Goal: Transaction & Acquisition: Subscribe to service/newsletter

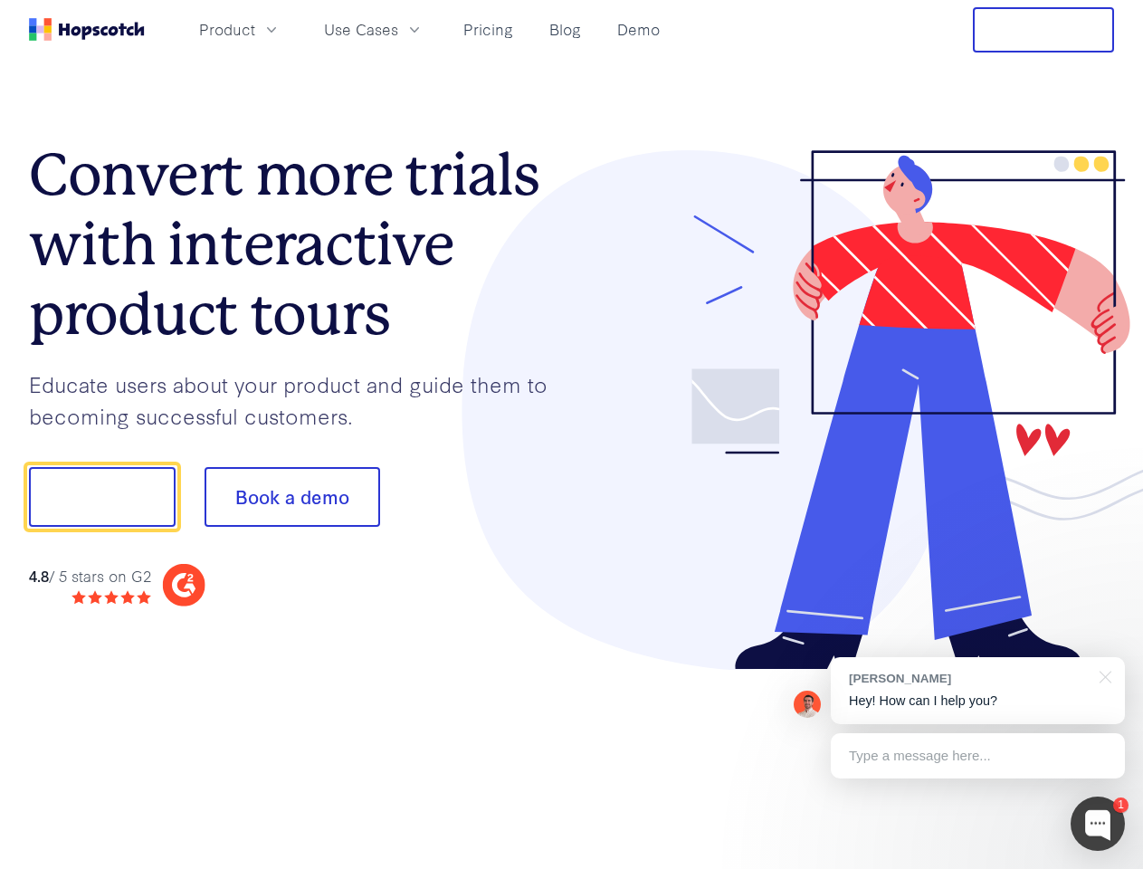
click at [572, 434] on div at bounding box center [843, 410] width 543 height 520
click at [255, 29] on span "Product" at bounding box center [227, 29] width 56 height 23
click at [398, 29] on span "Use Cases" at bounding box center [361, 29] width 74 height 23
click at [1044, 30] on button "Free Trial" at bounding box center [1043, 29] width 141 height 45
click at [101, 497] on button "Show me!" at bounding box center [102, 497] width 147 height 60
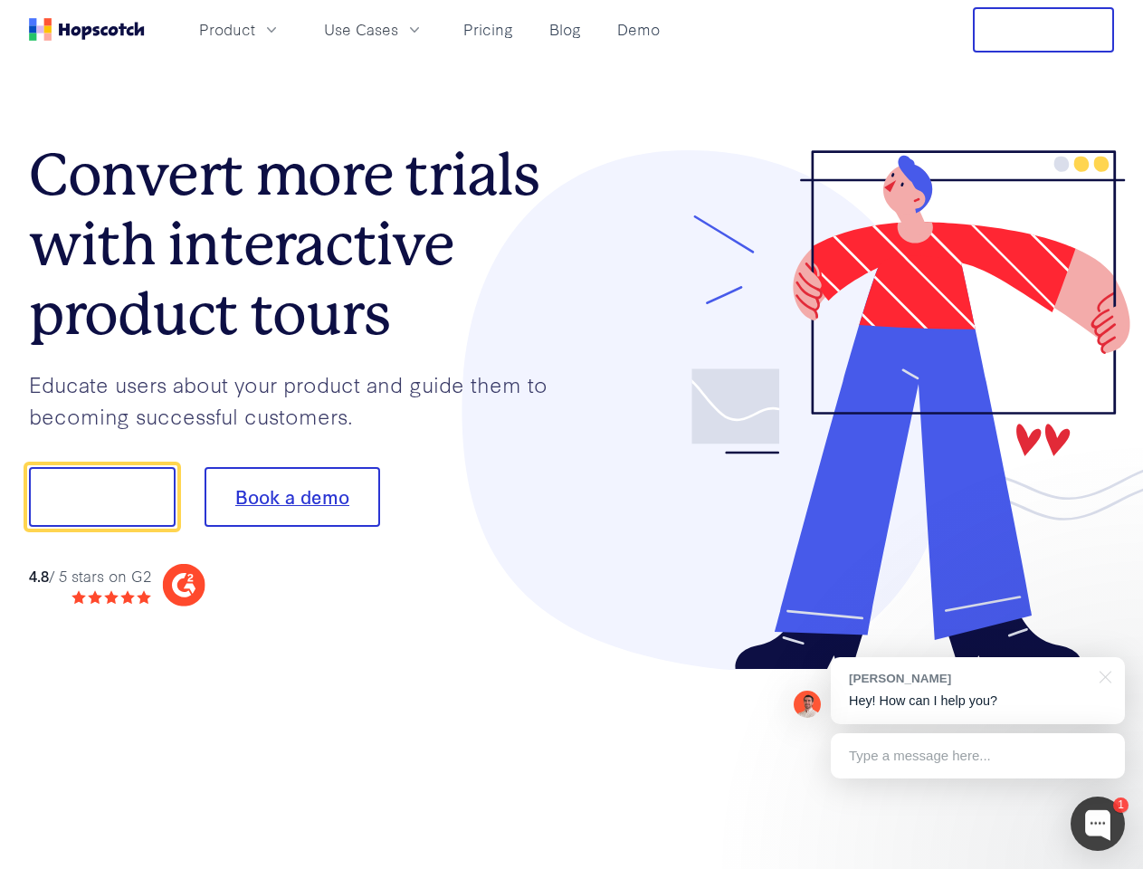
click at [291, 497] on button "Book a demo" at bounding box center [293, 497] width 176 height 60
click at [1098, 824] on div at bounding box center [1098, 823] width 54 height 54
click at [977, 691] on div "[PERSON_NAME] Hey! How can I help you?" at bounding box center [978, 690] width 294 height 67
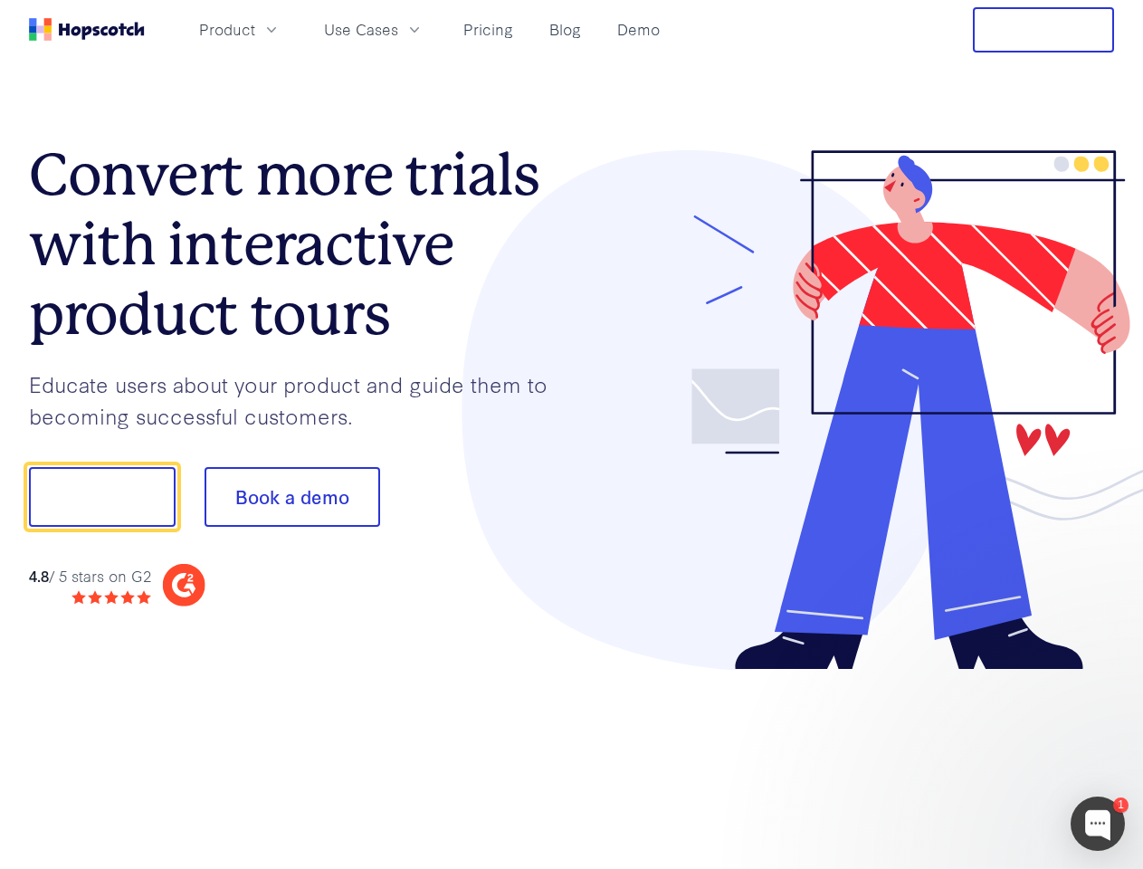
click at [1102, 675] on div at bounding box center [955, 615] width 339 height 361
click at [977, 756] on div at bounding box center [955, 615] width 339 height 361
